Goal: Task Accomplishment & Management: Manage account settings

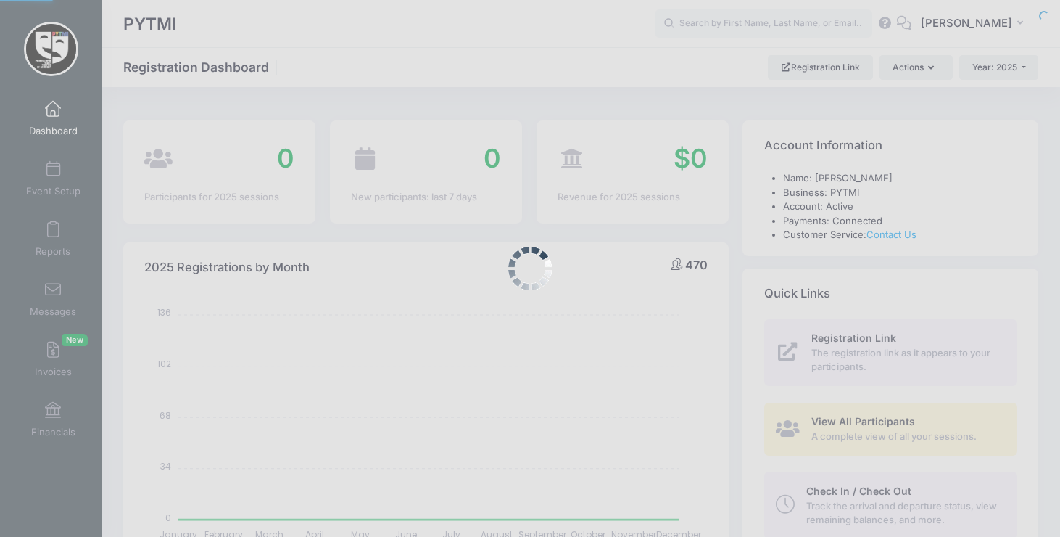
select select
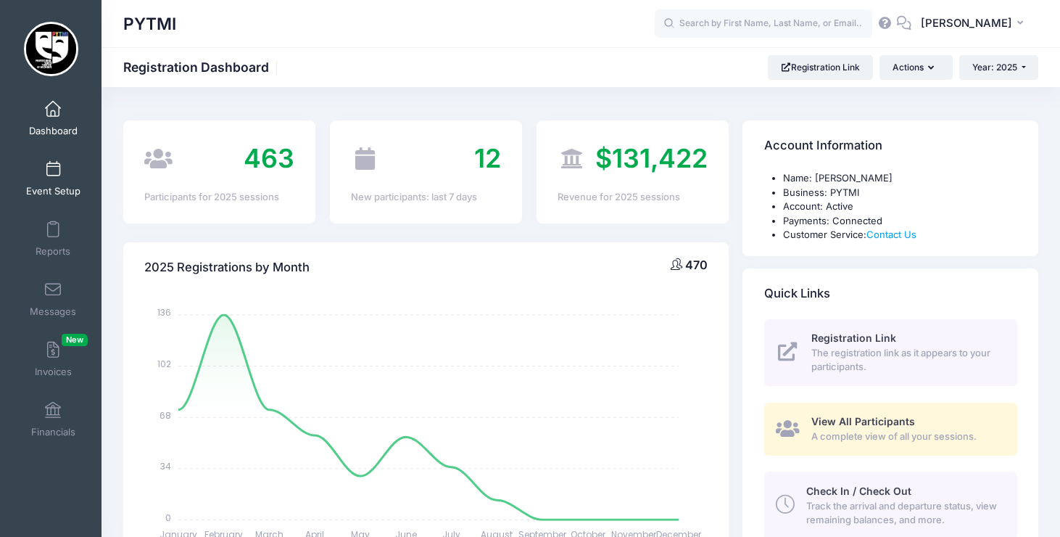
click at [62, 171] on link "Event Setup" at bounding box center [53, 178] width 69 height 51
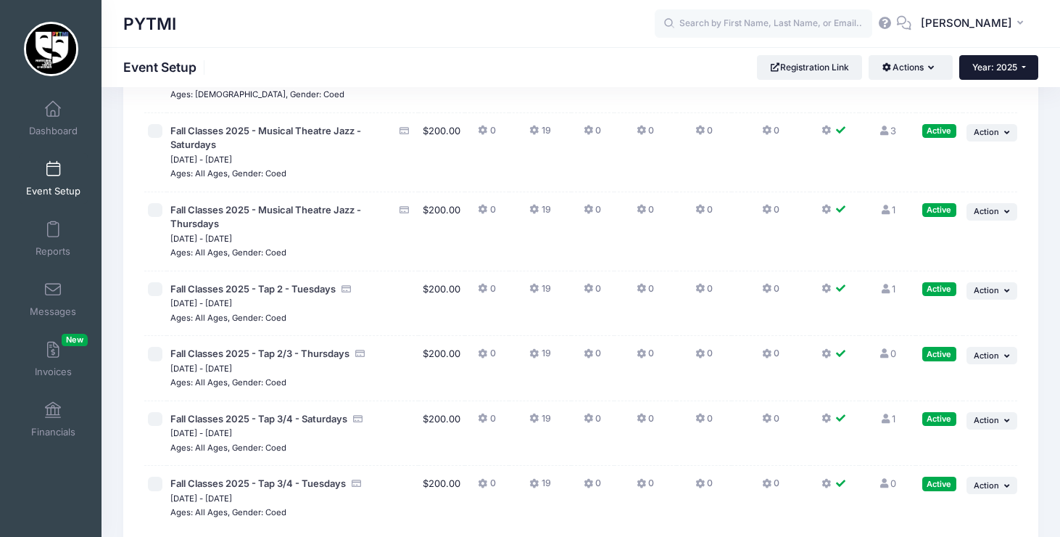
scroll to position [4545, 0]
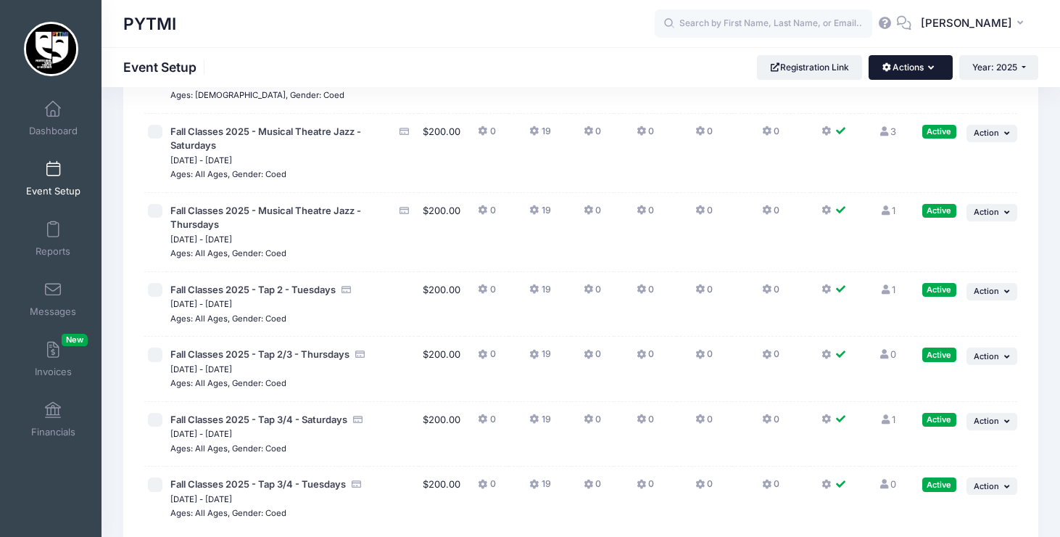
click at [916, 65] on button "Actions" at bounding box center [910, 67] width 83 height 25
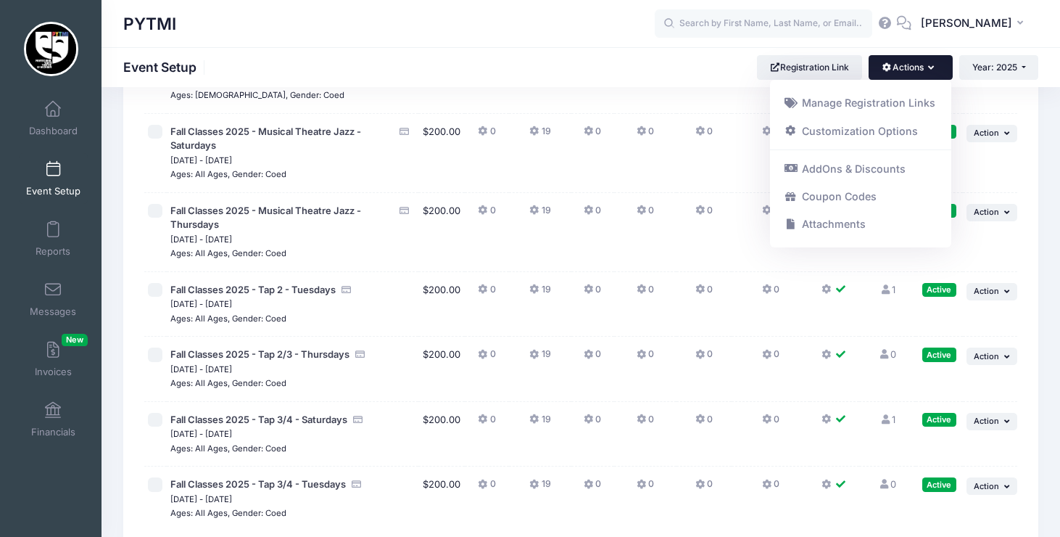
click at [916, 65] on button "Actions" at bounding box center [910, 67] width 83 height 25
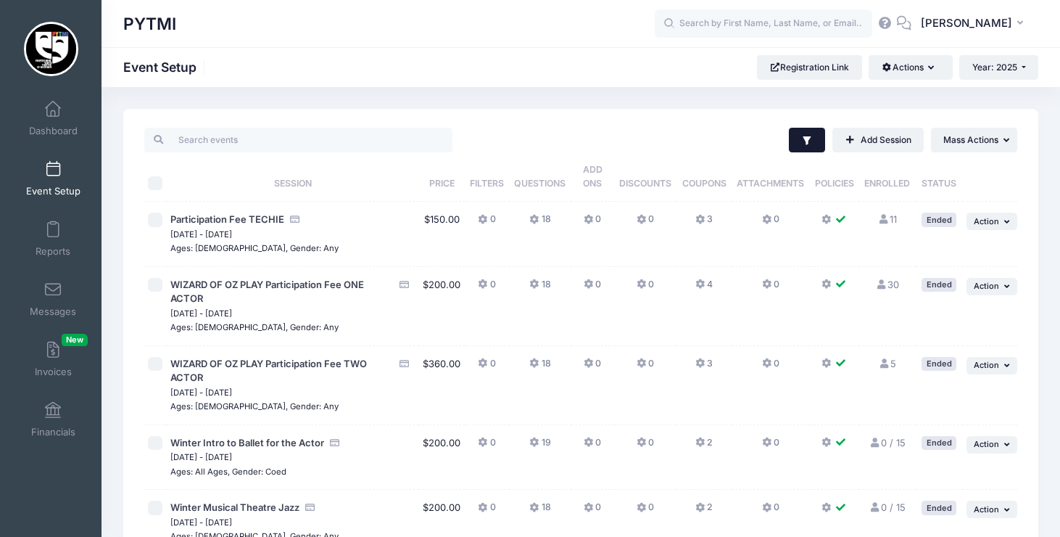
scroll to position [0, 0]
click at [859, 147] on link "Add Session" at bounding box center [878, 140] width 91 height 25
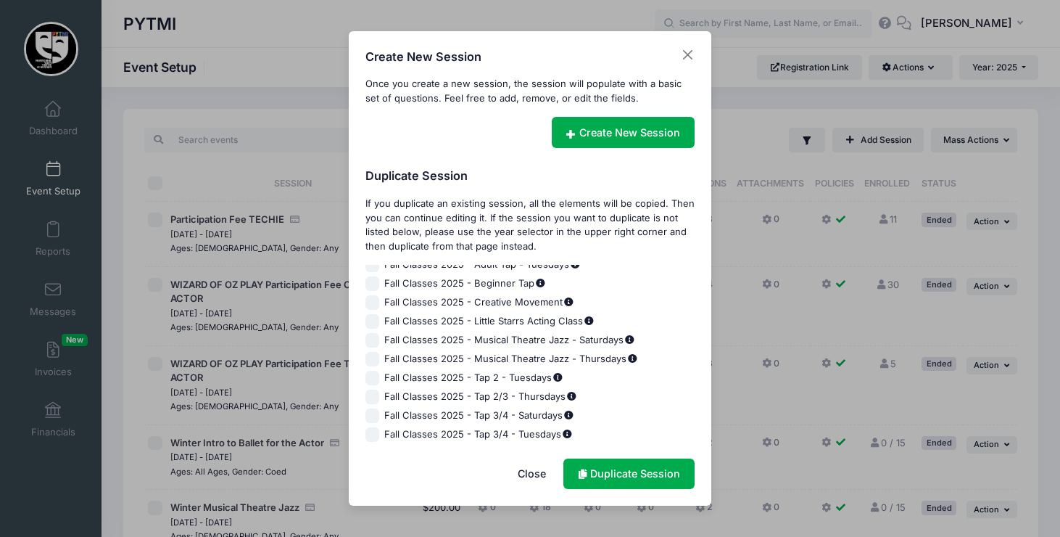
scroll to position [1481, 0]
click at [374, 321] on input "Fall Classes 2025 - Little Starrs Acting Class" at bounding box center [373, 321] width 15 height 15
checkbox input "true"
click at [371, 302] on input "Fall Classes 2025 - Creative Movement" at bounding box center [373, 302] width 15 height 15
checkbox input "true"
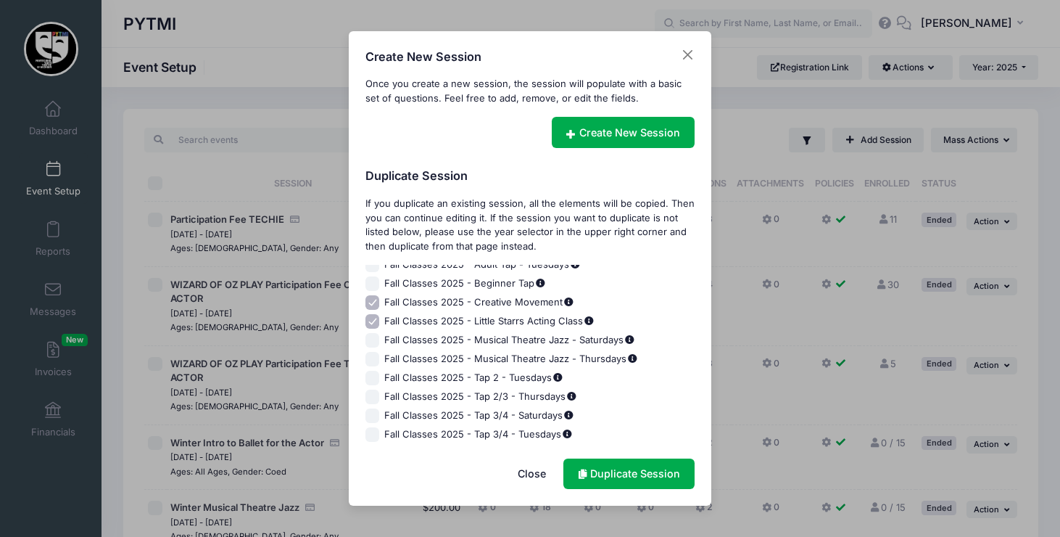
click at [371, 317] on input "Fall Classes 2025 - Little Starrs Acting Class" at bounding box center [373, 321] width 15 height 15
checkbox input "false"
click at [619, 468] on link "Duplicate Session" at bounding box center [629, 473] width 131 height 31
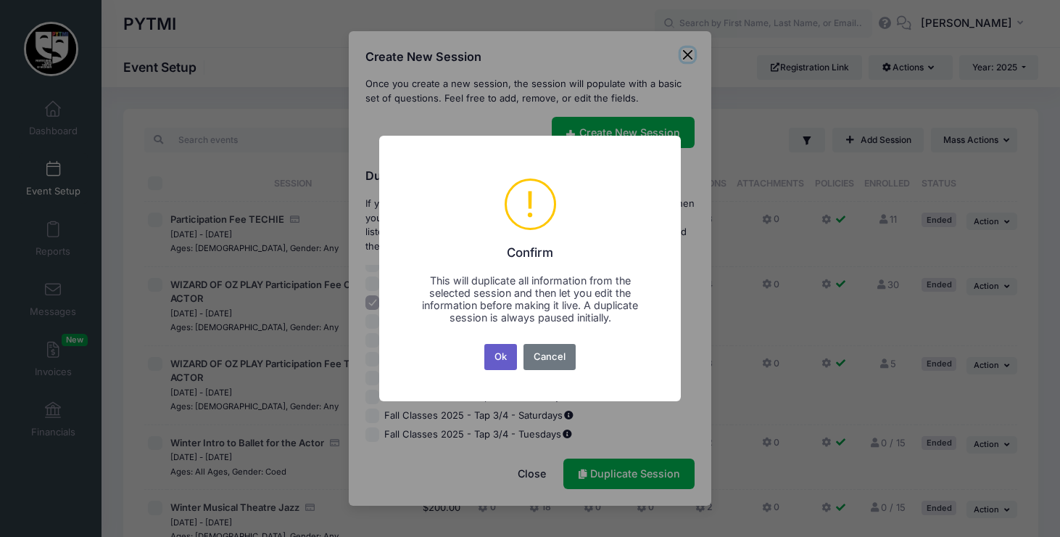
click at [497, 350] on button "Ok" at bounding box center [500, 357] width 33 height 26
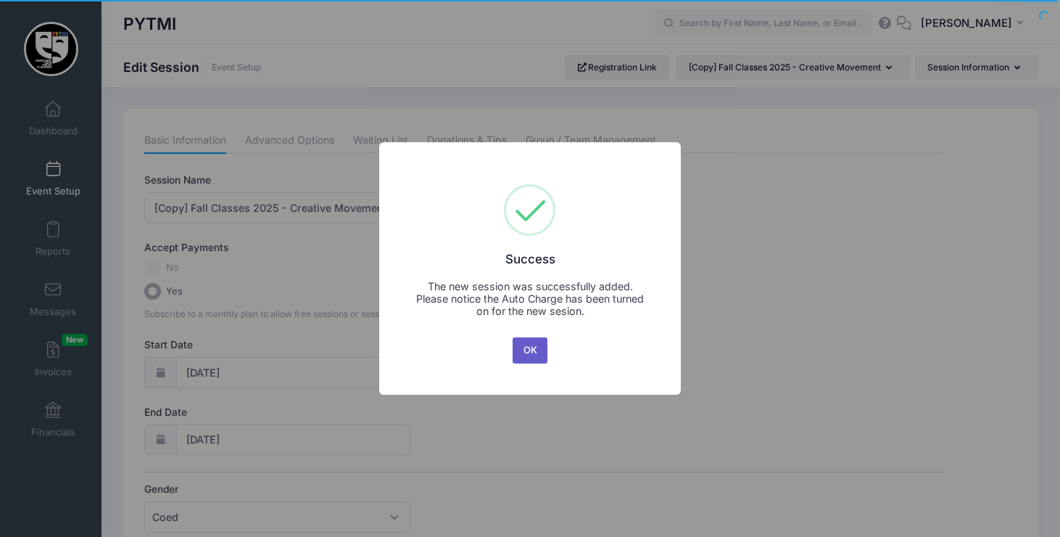
click at [534, 351] on button "OK" at bounding box center [530, 350] width 35 height 26
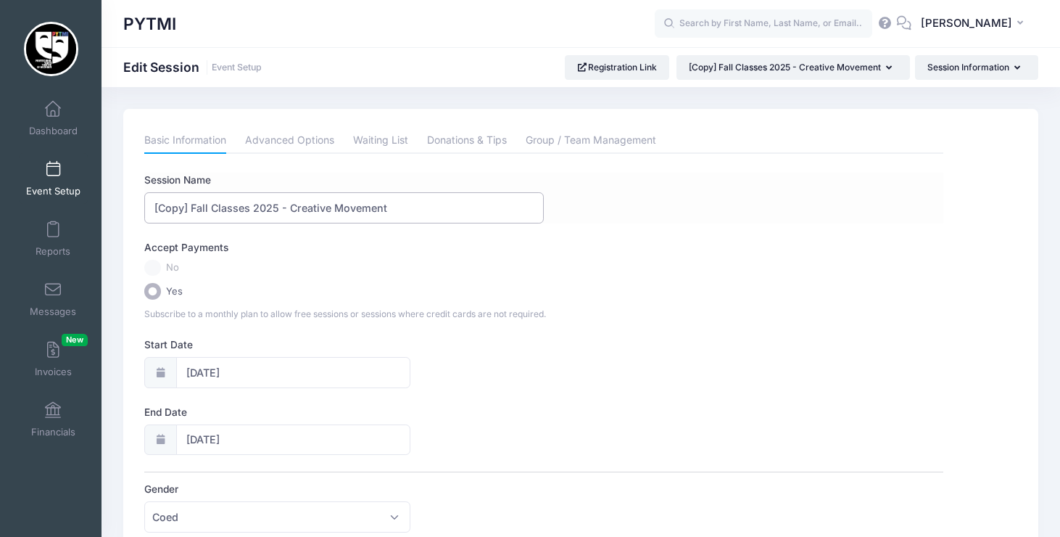
click at [189, 205] on input "[Copy] Fall Classes 2025 - Creative Movement" at bounding box center [344, 207] width 400 height 31
drag, startPoint x: 360, startPoint y: 203, endPoint x: 253, endPoint y: 202, distance: 106.6
click at [253, 202] on input "Fall Classes 2025 - Creative Movement" at bounding box center [344, 207] width 400 height 31
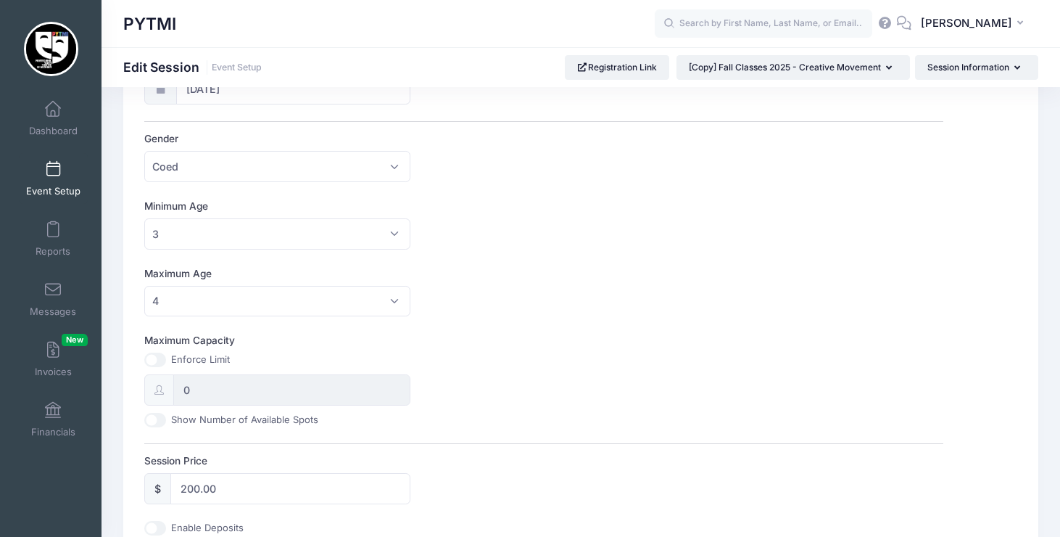
scroll to position [358, 0]
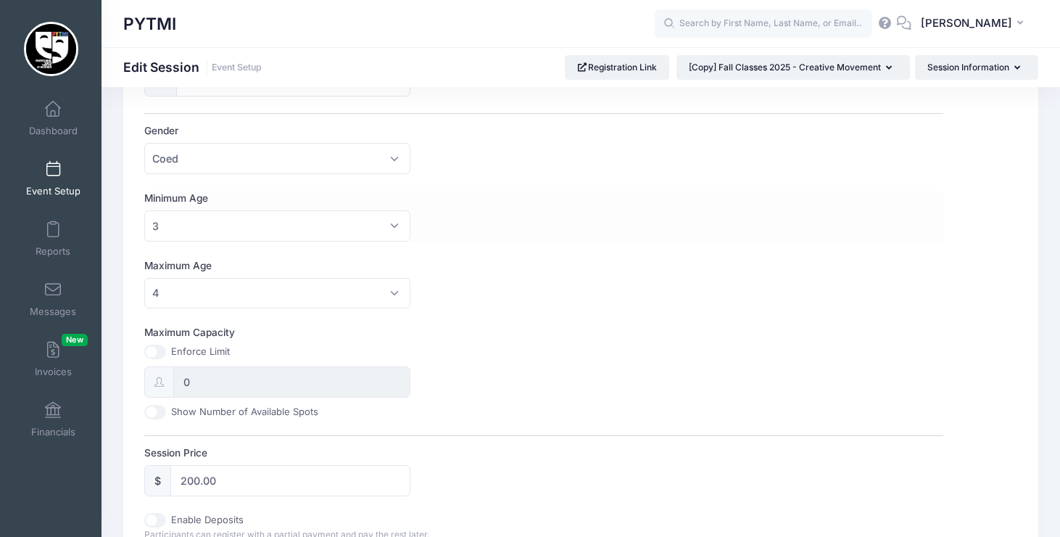
type input "Fall Classes 2025 - Ballet for the Actor"
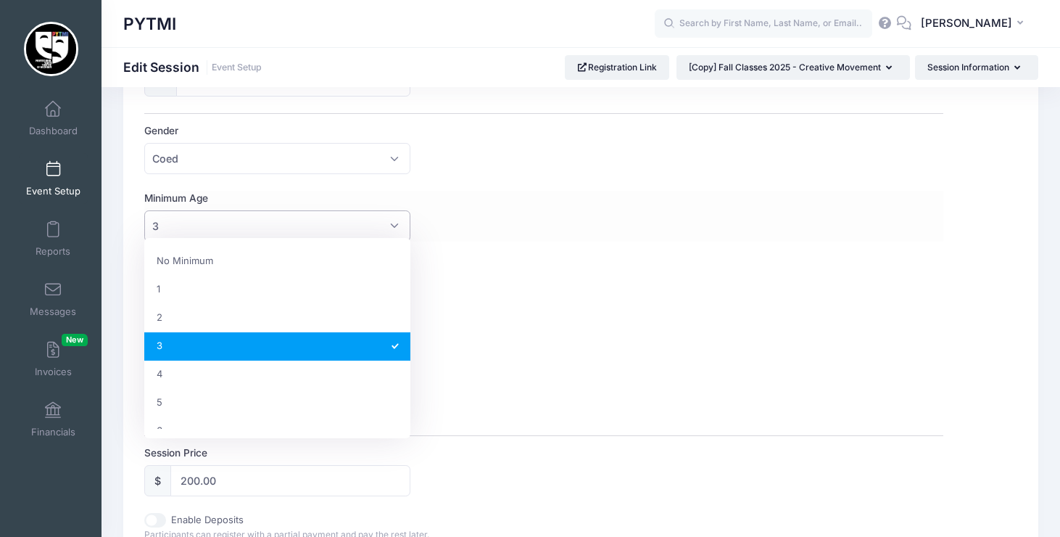
click at [398, 223] on span "3" at bounding box center [277, 225] width 266 height 31
select select "0"
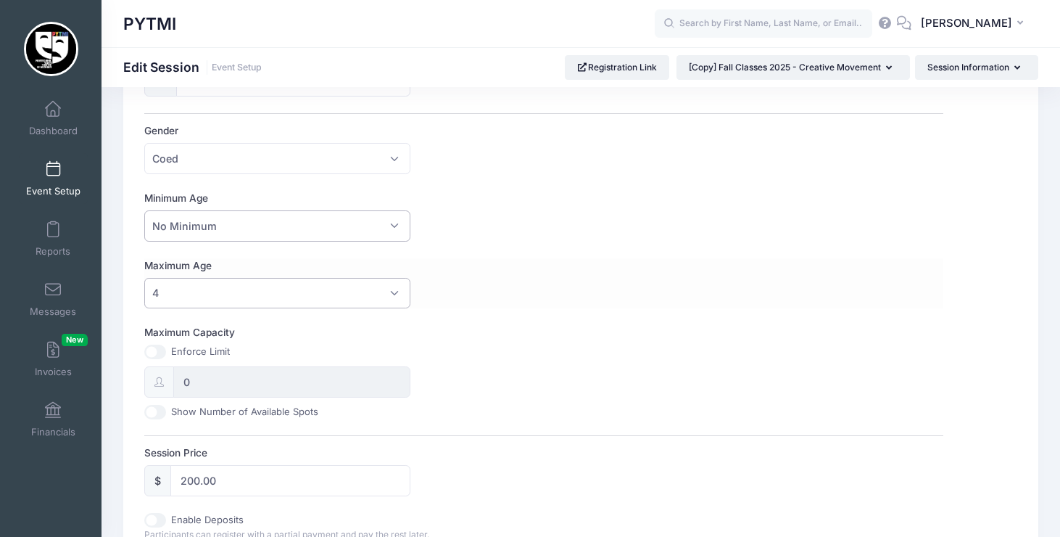
click at [392, 285] on span "4" at bounding box center [277, 293] width 266 height 31
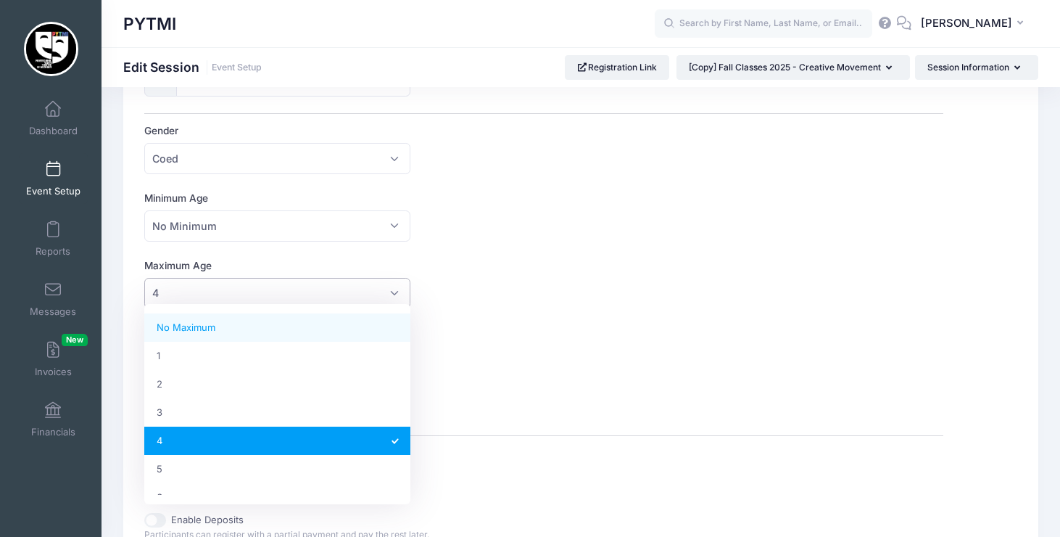
select select "100"
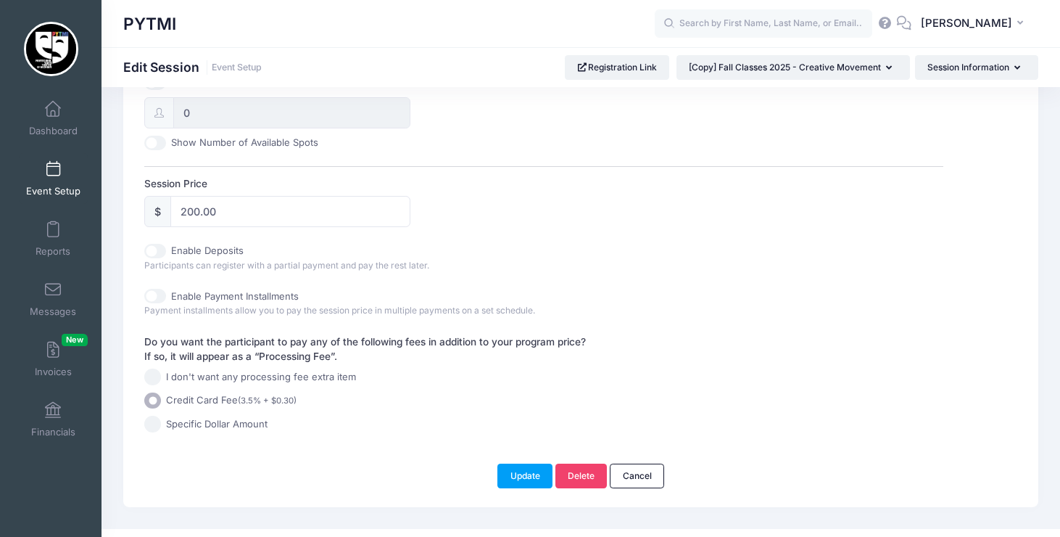
scroll to position [635, 0]
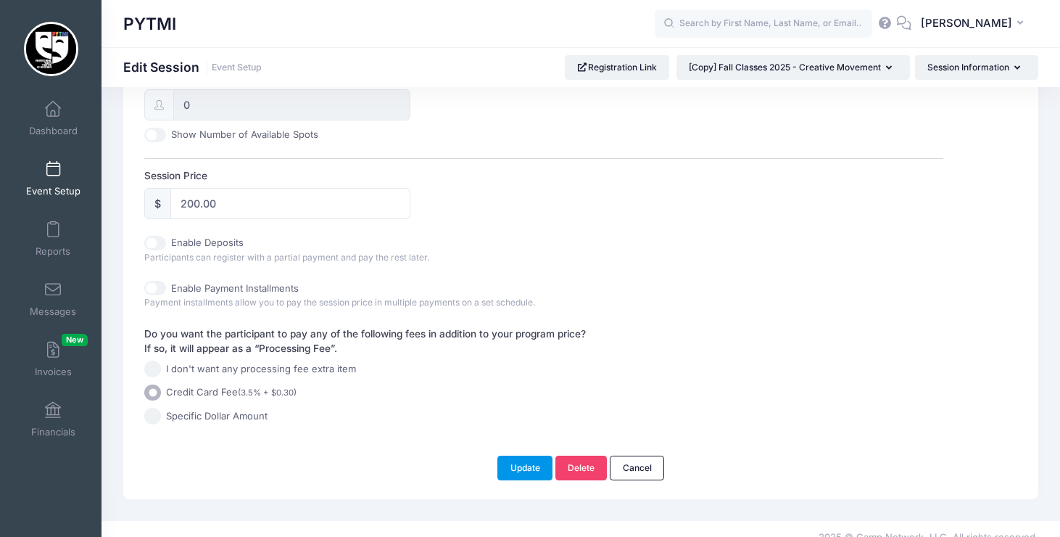
click at [536, 459] on button "Update" at bounding box center [525, 467] width 55 height 25
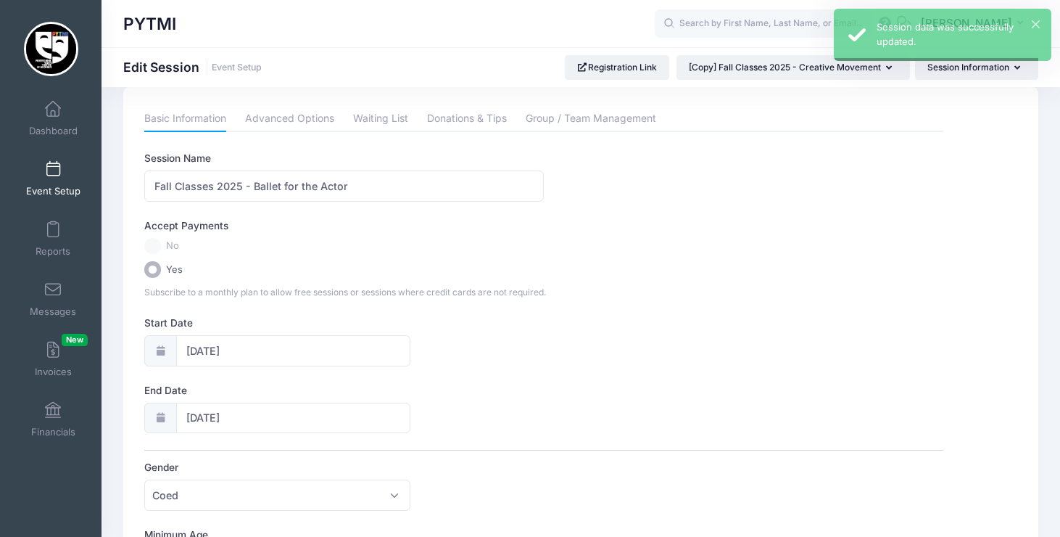
scroll to position [0, 0]
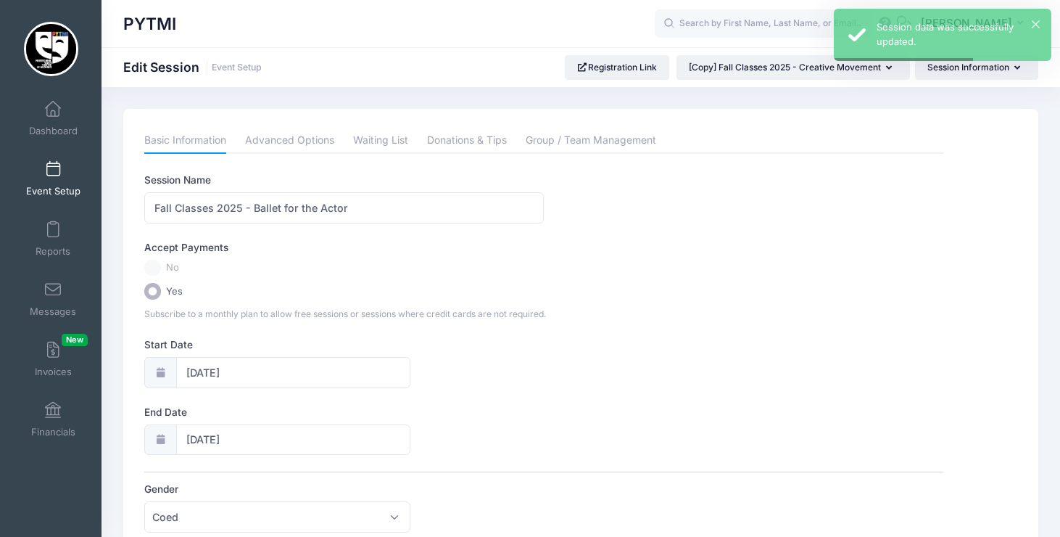
click at [44, 167] on link "Event Setup" at bounding box center [53, 178] width 69 height 51
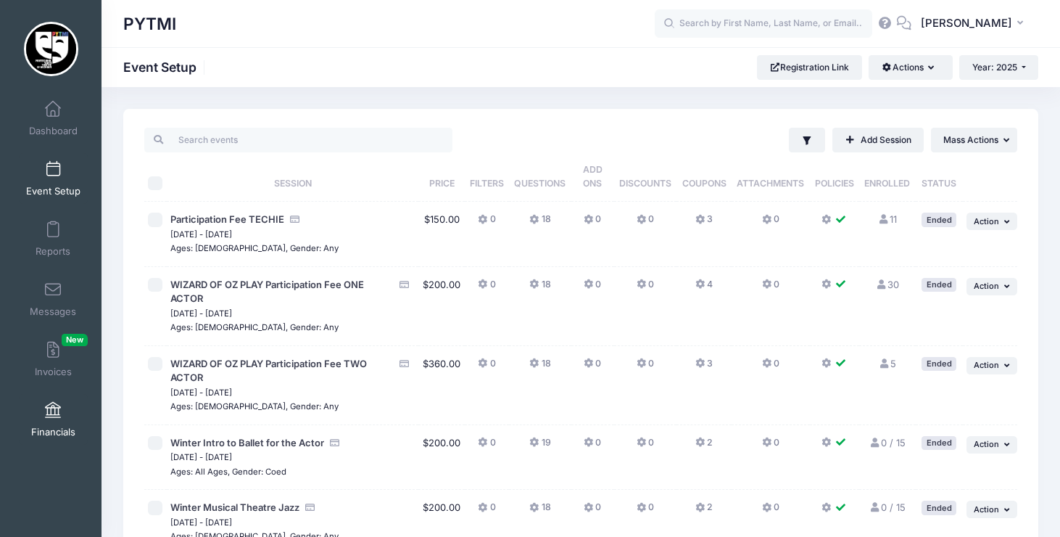
click at [48, 424] on link "Financials" at bounding box center [53, 419] width 69 height 51
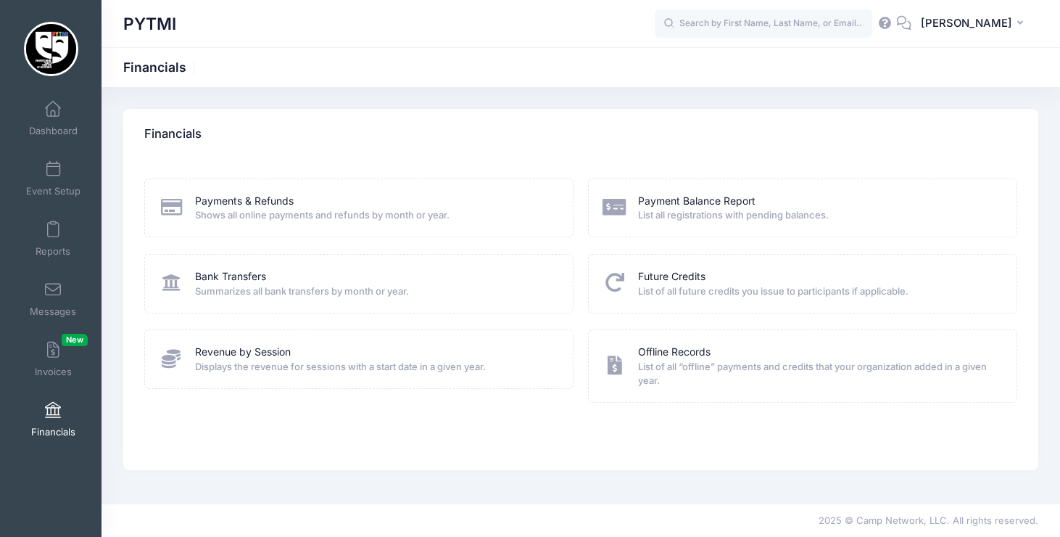
click at [339, 210] on span "Shows all online payments and refunds by month or year." at bounding box center [375, 215] width 360 height 15
click at [273, 201] on link "Payments & Refunds" at bounding box center [244, 201] width 99 height 15
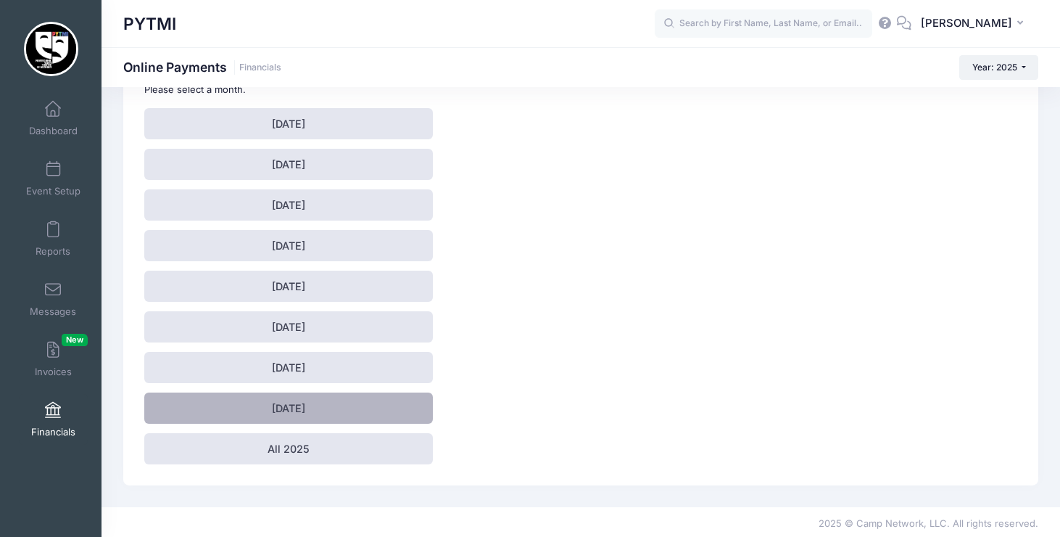
scroll to position [102, 0]
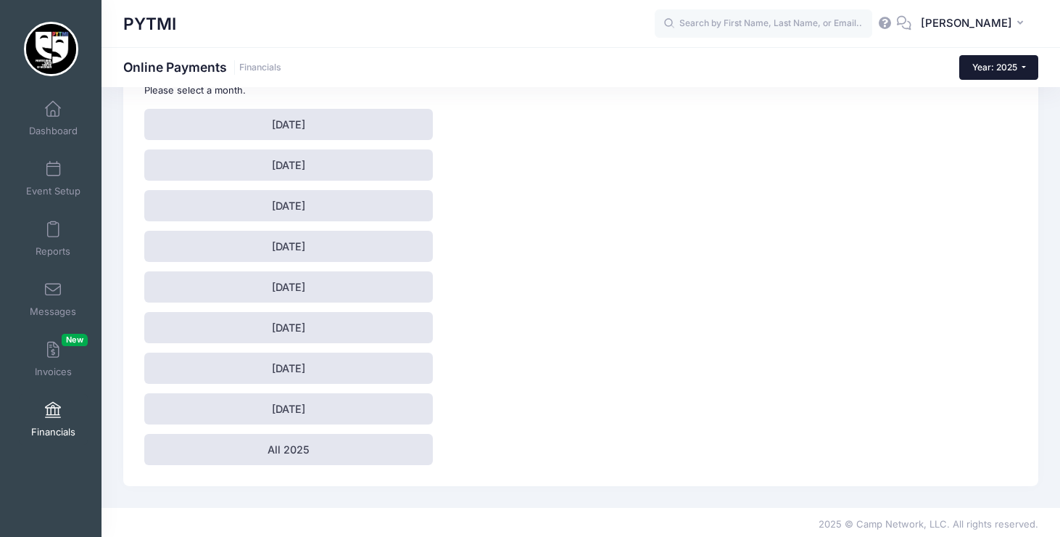
click at [1012, 69] on span "Year: 2025" at bounding box center [995, 67] width 45 height 11
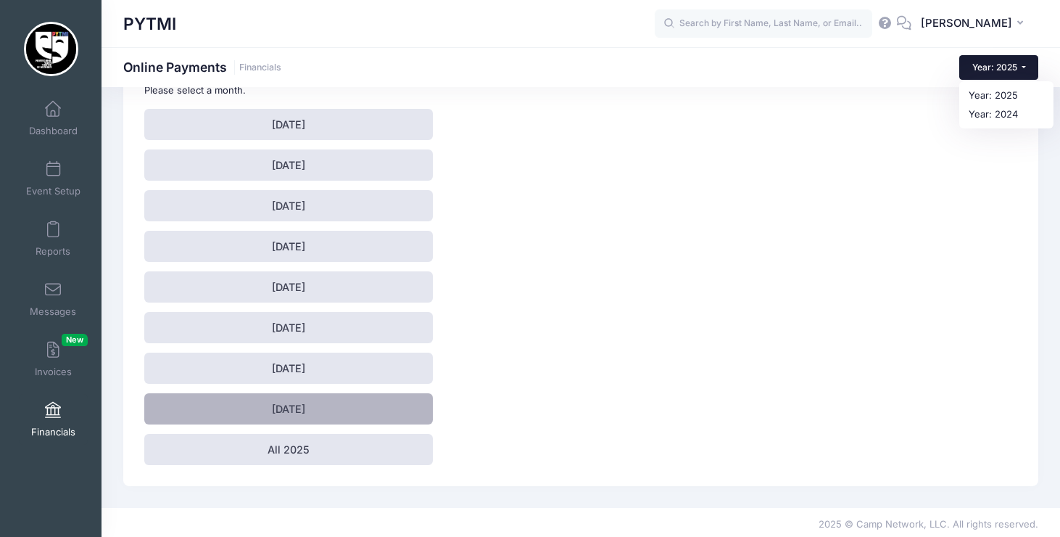
click at [339, 405] on link "August 2025" at bounding box center [288, 408] width 289 height 31
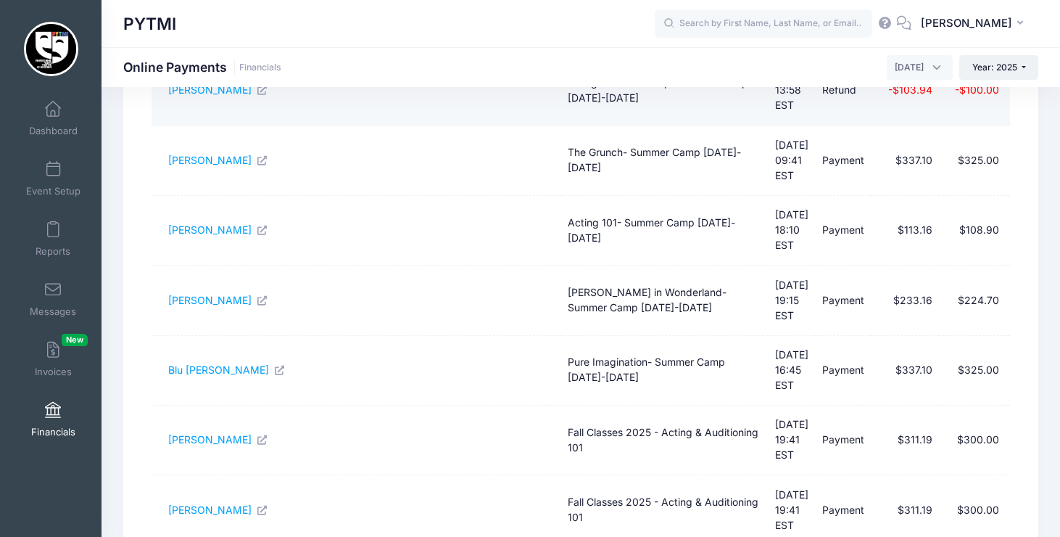
scroll to position [450, 0]
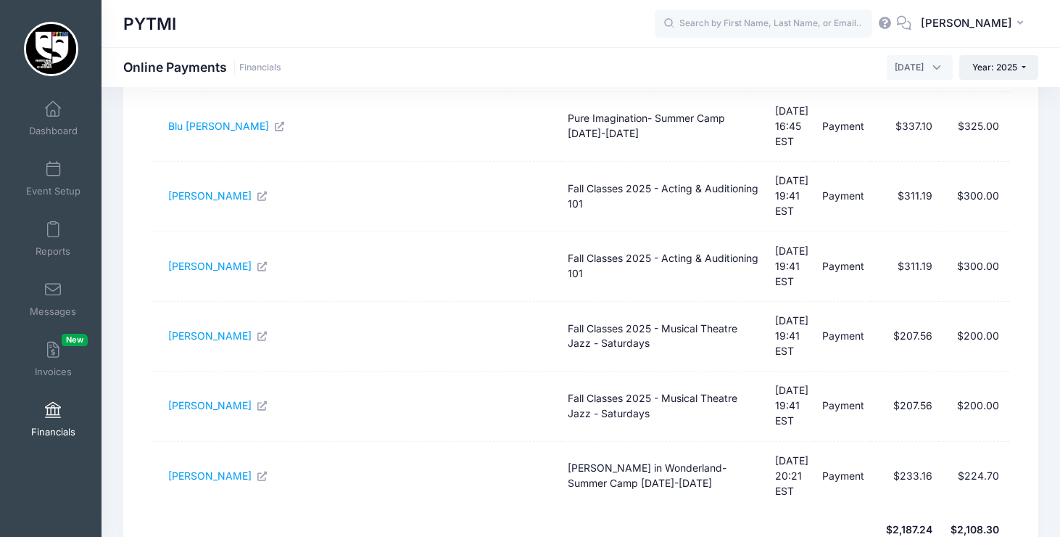
select select "50"
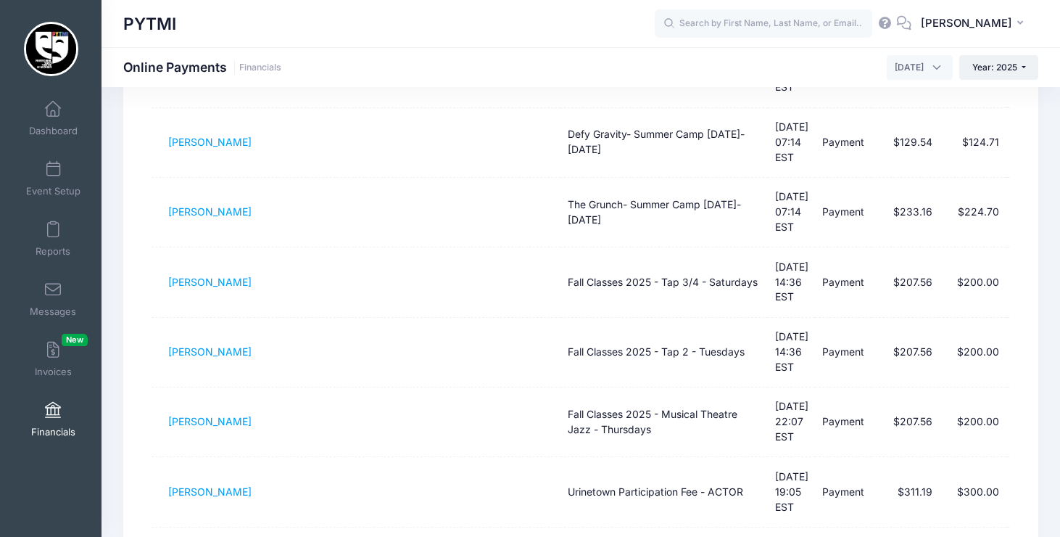
scroll to position [995, 0]
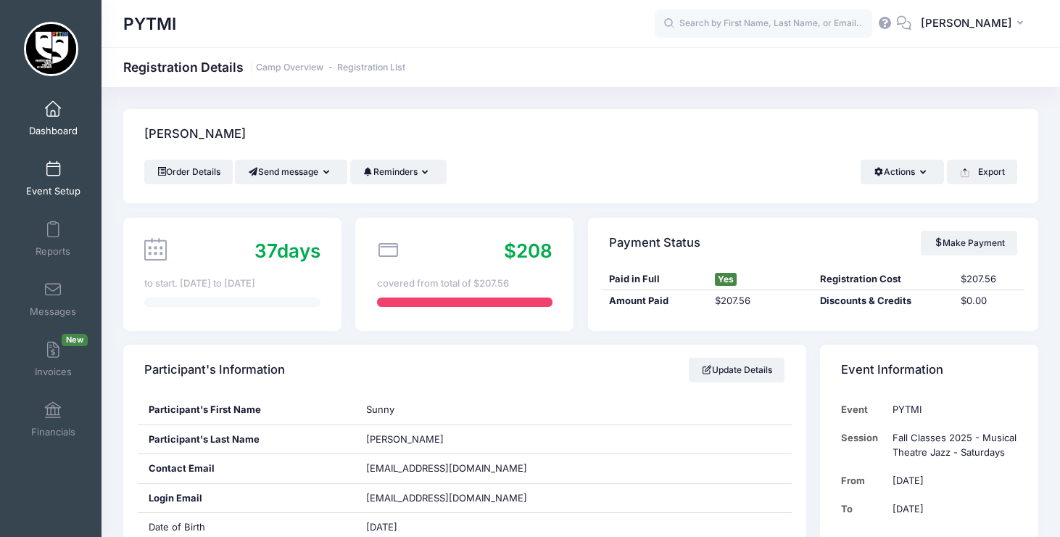
click at [53, 168] on span at bounding box center [53, 170] width 0 height 16
click at [53, 173] on span at bounding box center [53, 170] width 0 height 16
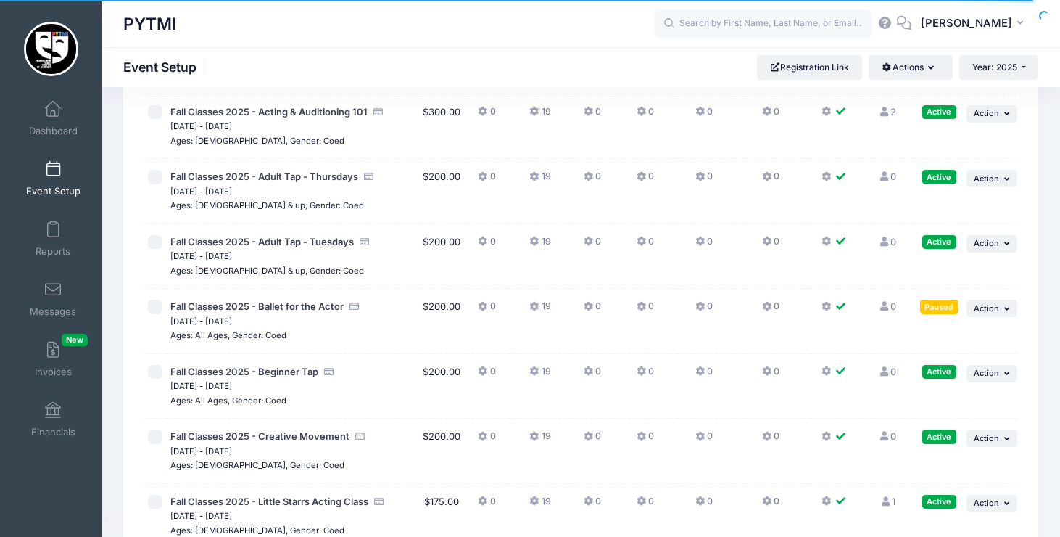
scroll to position [4175, 0]
click at [997, 304] on span "Action" at bounding box center [986, 309] width 25 height 10
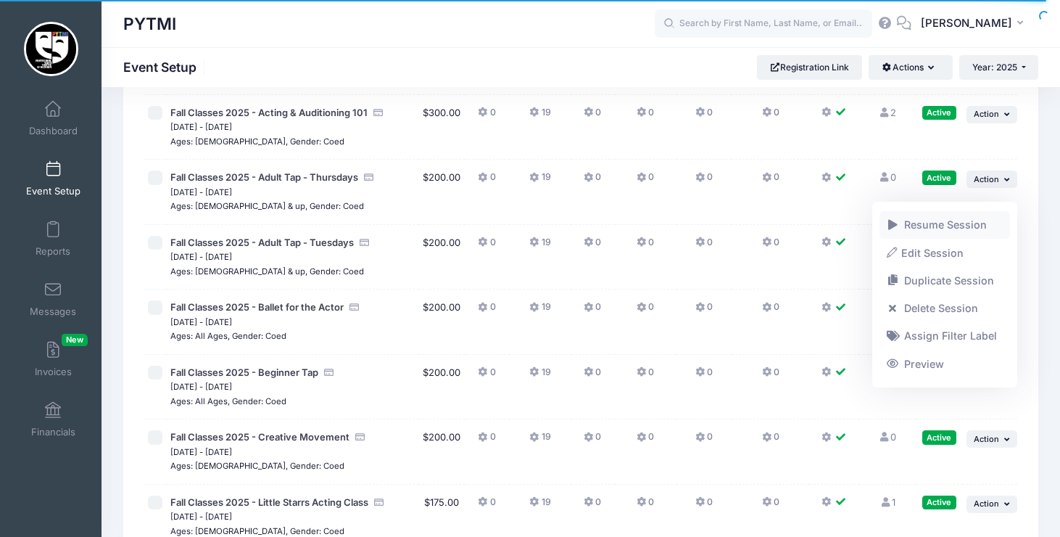
click at [968, 226] on link "Resume Session" at bounding box center [945, 225] width 131 height 28
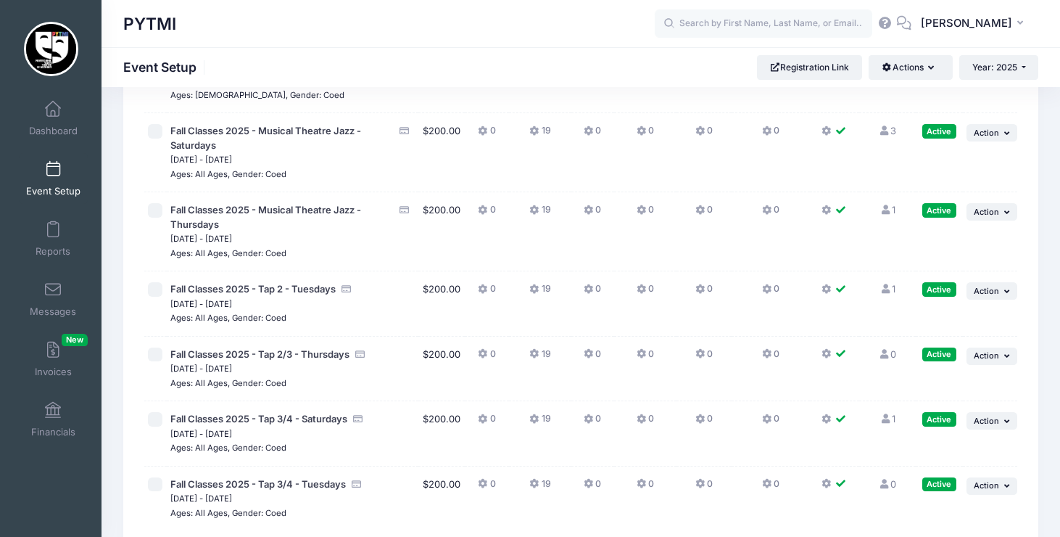
scroll to position [4609, 0]
